Goal: Task Accomplishment & Management: Complete application form

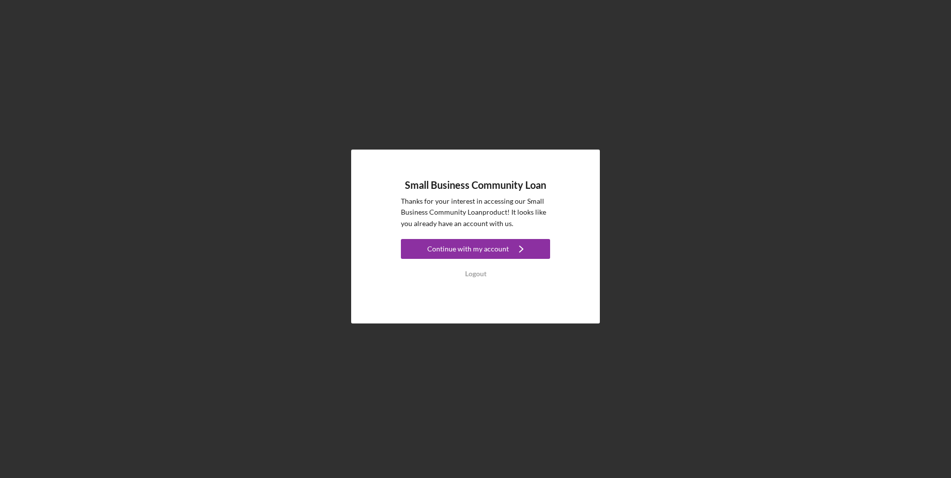
click at [470, 271] on div "Logout" at bounding box center [475, 274] width 21 height 20
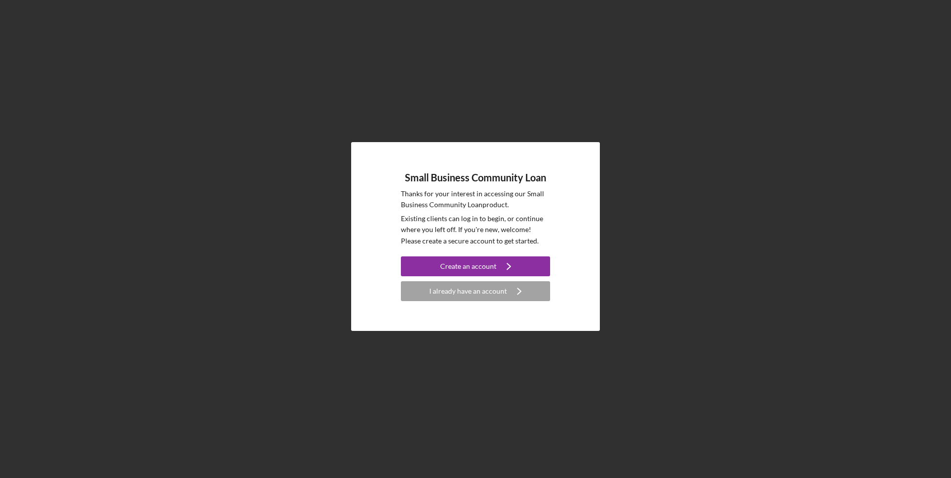
click at [462, 295] on div "I already have an account" at bounding box center [468, 292] width 78 height 20
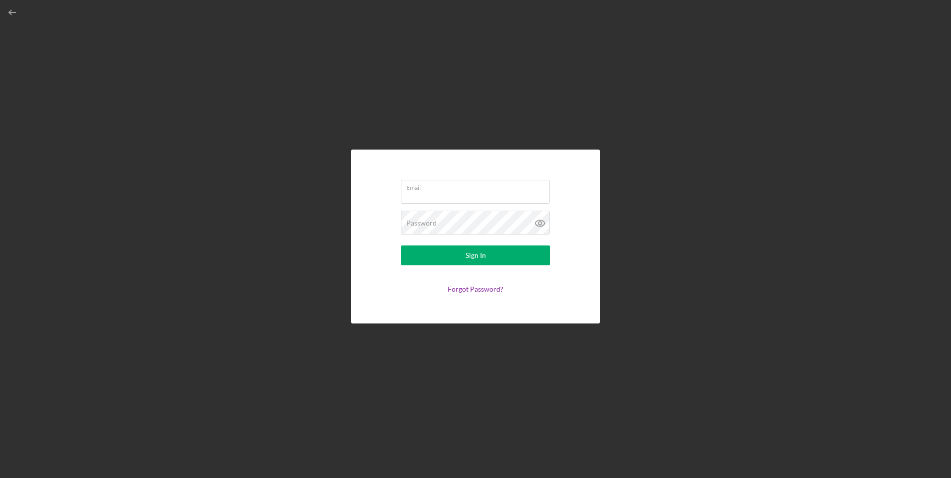
type input "[EMAIL_ADDRESS][DOMAIN_NAME]"
click at [462, 254] on button "Sign In" at bounding box center [475, 256] width 149 height 20
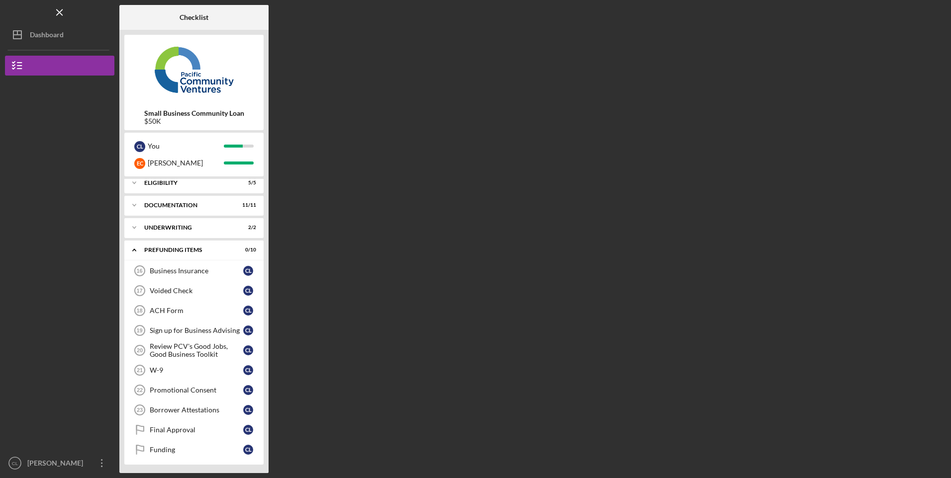
scroll to position [7, 0]
click at [23, 460] on icon "CL" at bounding box center [15, 463] width 20 height 25
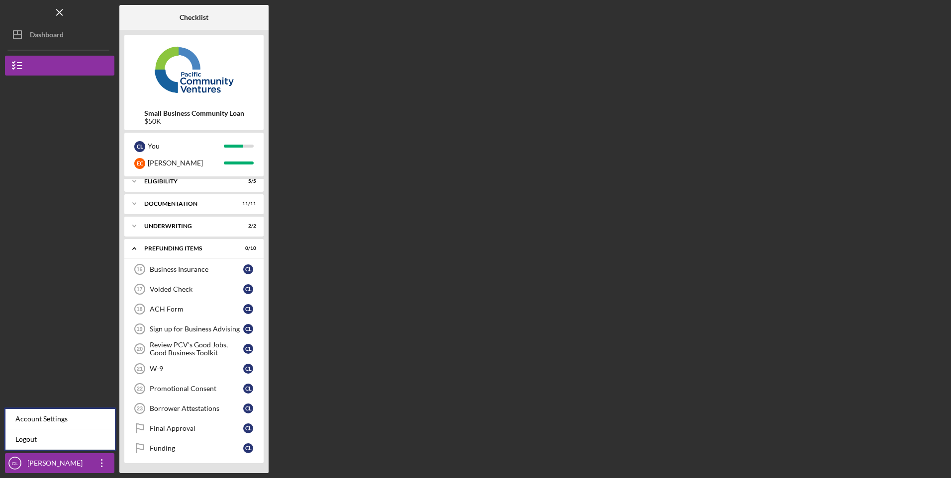
click at [25, 441] on link "Logout" at bounding box center [59, 440] width 109 height 20
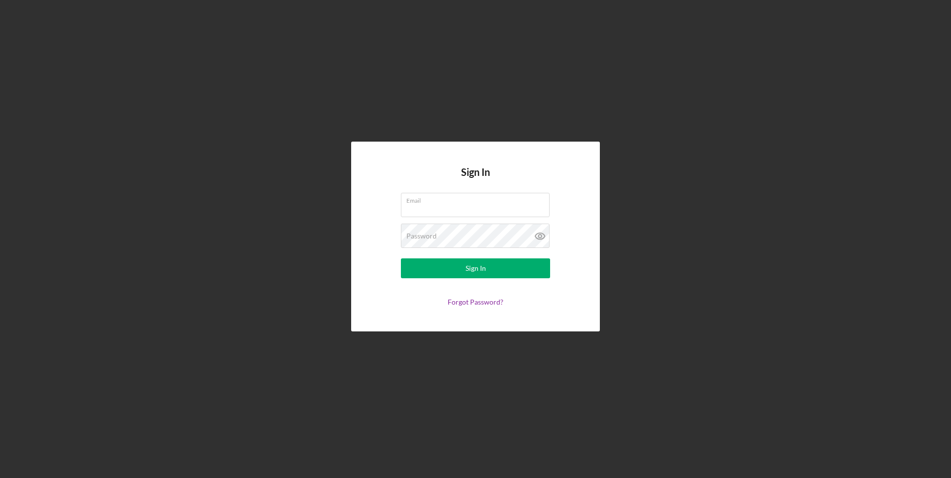
type input "[EMAIL_ADDRESS][DOMAIN_NAME]"
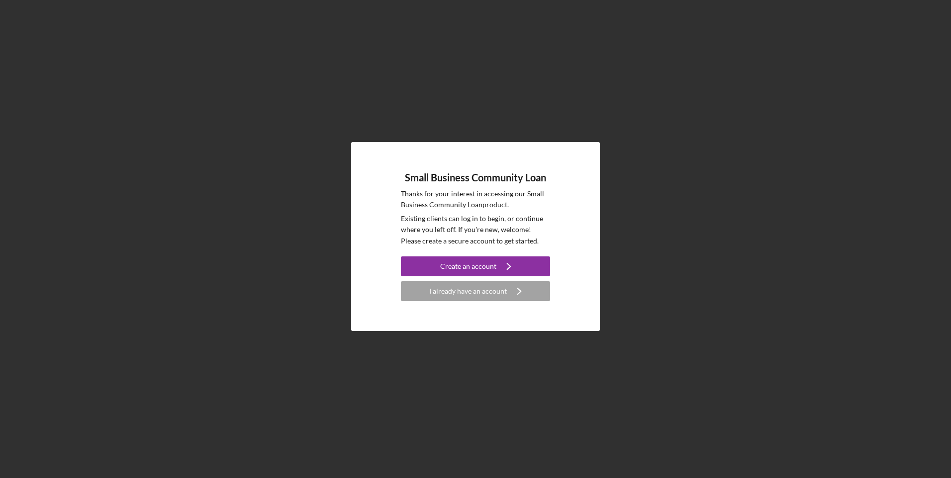
click at [476, 292] on div "I already have an account" at bounding box center [468, 292] width 78 height 20
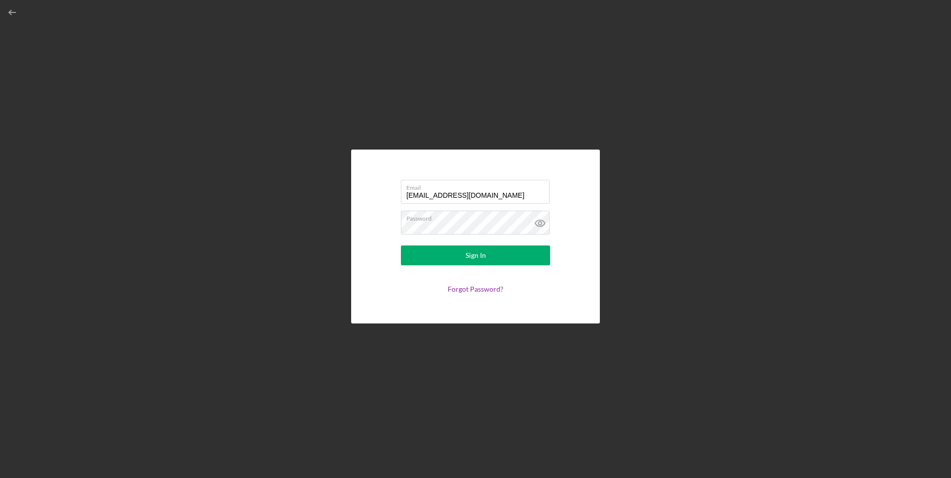
click at [435, 195] on input "[EMAIL_ADDRESS][DOMAIN_NAME]" at bounding box center [475, 192] width 149 height 24
type input "[EMAIL_ADDRESS][DOMAIN_NAME]"
click at [491, 247] on button "Sign In" at bounding box center [475, 256] width 149 height 20
